Goal: Contribute content

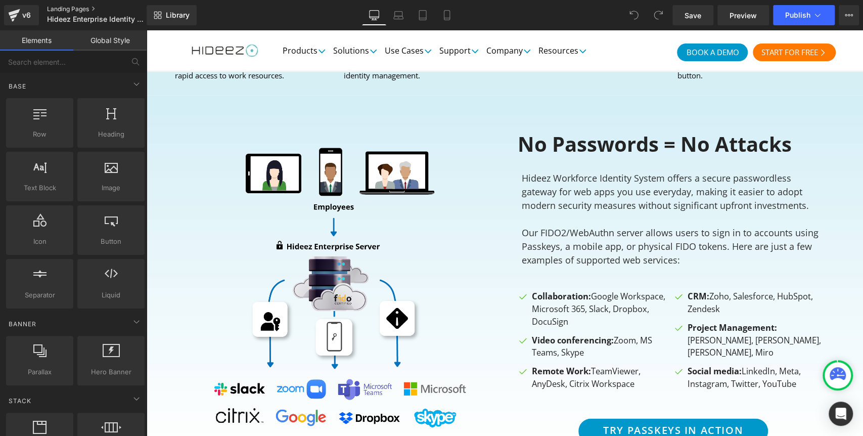
scroll to position [972, 0]
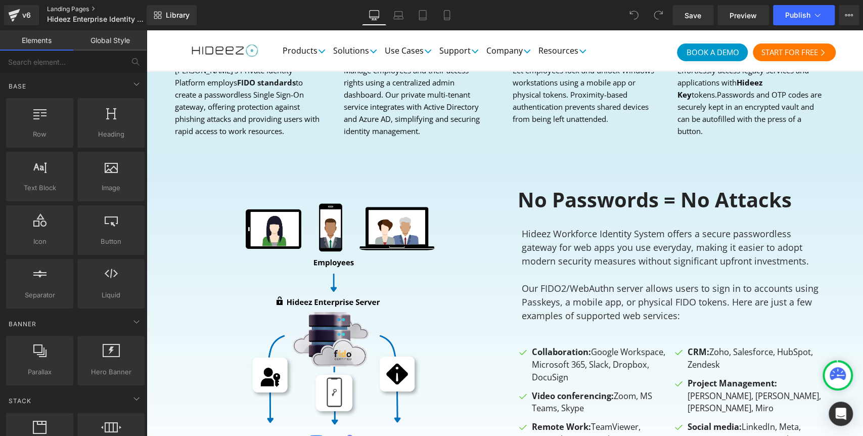
click at [56, 10] on link "Landing Pages" at bounding box center [105, 9] width 116 height 8
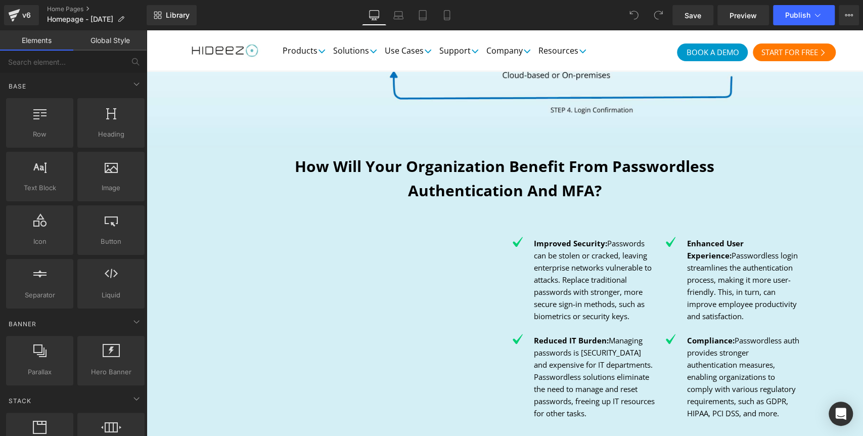
scroll to position [752, 0]
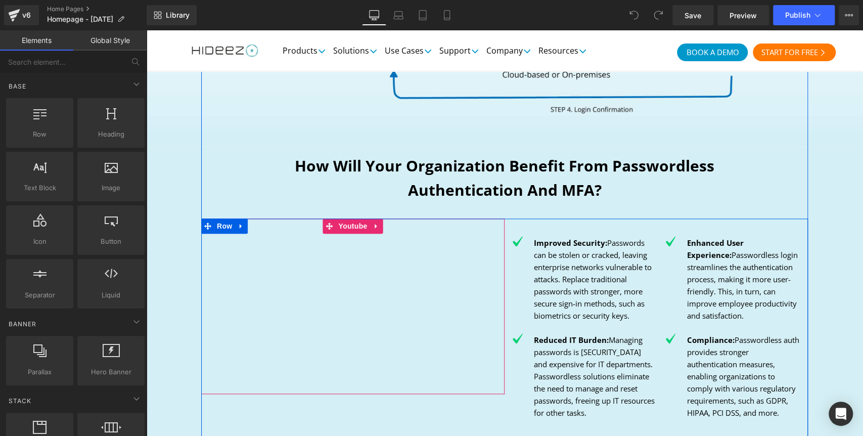
click at [340, 229] on div at bounding box center [352, 305] width 303 height 175
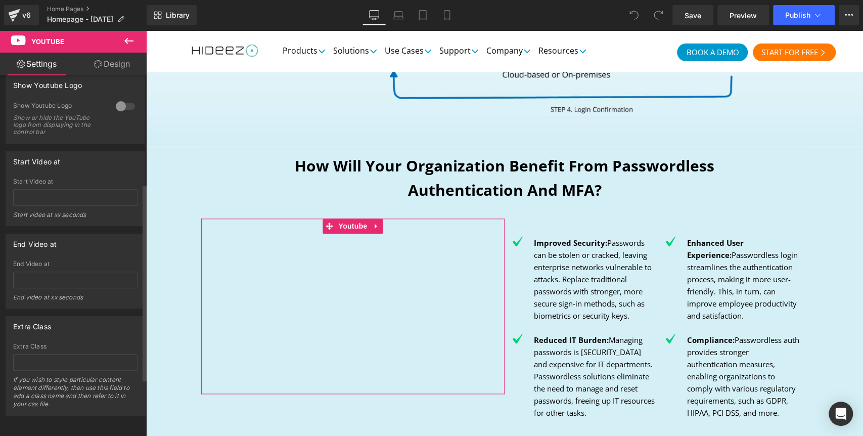
scroll to position [0, 0]
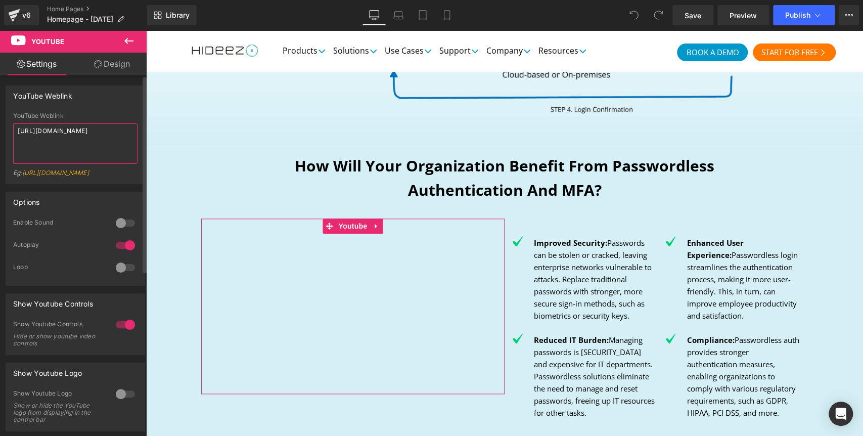
click at [49, 138] on textarea "[URL][DOMAIN_NAME]" at bounding box center [75, 143] width 124 height 40
paste textarea "5pwPY-1Uxv"
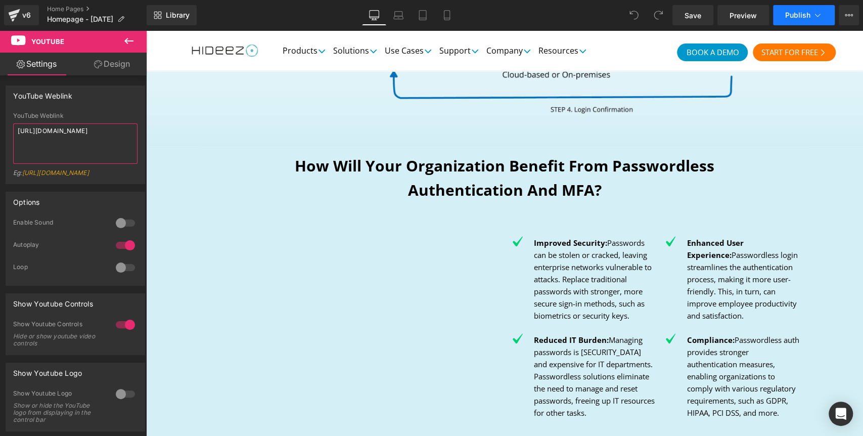
type textarea "[URL][DOMAIN_NAME]"
click at [788, 15] on span "Publish" at bounding box center [797, 15] width 25 height 8
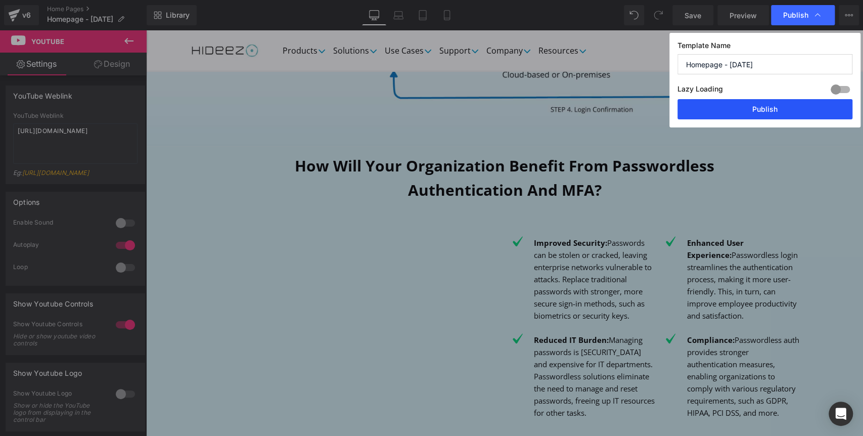
click at [776, 107] on button "Publish" at bounding box center [764, 109] width 175 height 20
